Goal: Check status: Check status

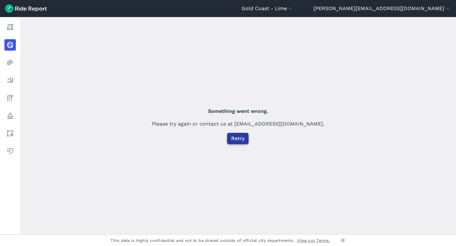
click at [238, 139] on span "Retry" at bounding box center [237, 139] width 13 height 8
click at [235, 143] on button "Retry" at bounding box center [238, 138] width 22 height 11
click at [236, 142] on span "Retry" at bounding box center [237, 139] width 13 height 8
